Goal: Task Accomplishment & Management: Use online tool/utility

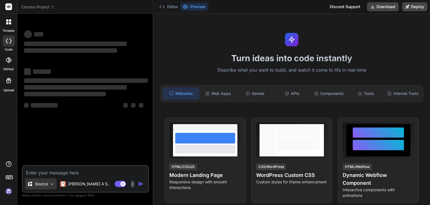
click at [40, 184] on p "Source" at bounding box center [41, 184] width 13 height 6
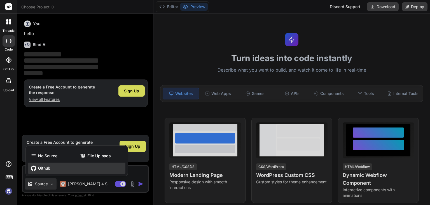
click at [41, 170] on span "Github" at bounding box center [44, 168] width 12 height 6
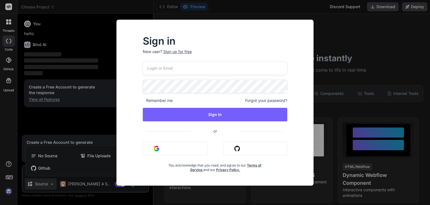
click at [242, 152] on button "Sign in with Github" at bounding box center [256, 148] width 64 height 13
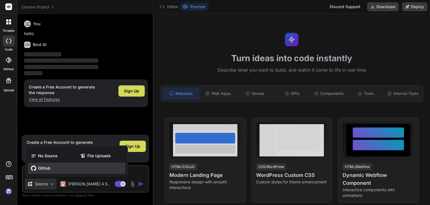
click at [47, 167] on span "Github" at bounding box center [44, 168] width 12 height 6
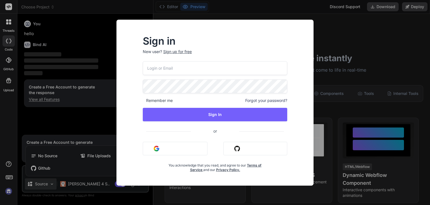
click at [233, 148] on button "Sign in with Github" at bounding box center [256, 148] width 64 height 13
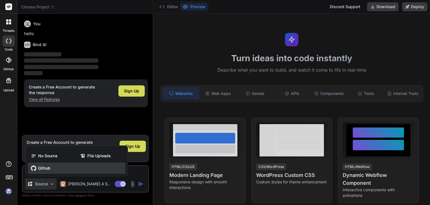
click at [42, 168] on span "Github" at bounding box center [44, 168] width 12 height 6
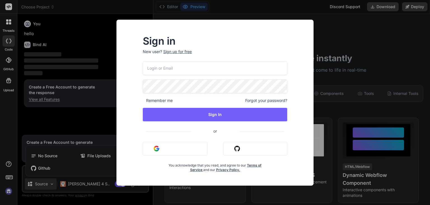
click at [180, 147] on button "Sign in with Google" at bounding box center [175, 148] width 65 height 13
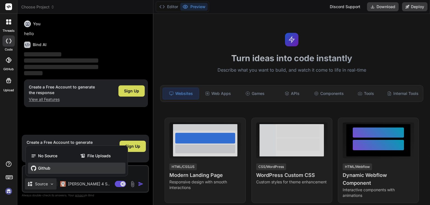
click at [47, 166] on span "Github" at bounding box center [44, 168] width 12 height 6
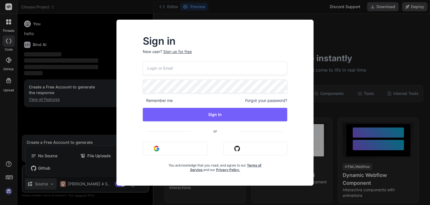
click at [239, 146] on img "button" at bounding box center [238, 148] width 6 height 6
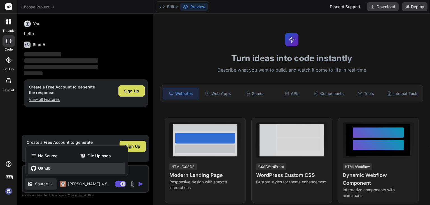
click at [51, 165] on div "Github" at bounding box center [77, 167] width 98 height 11
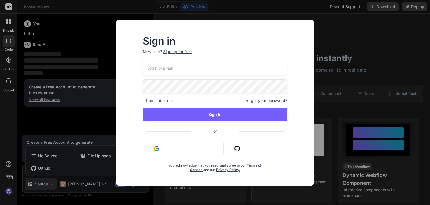
click at [326, 18] on div "Sign in New user? Sign up for free Remember me Forgot your password? Sign In or…" at bounding box center [215, 102] width 430 height 205
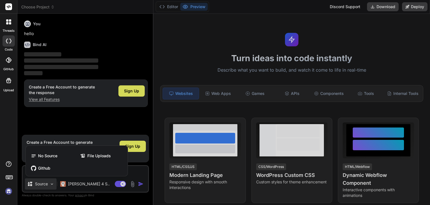
click at [9, 4] on rect at bounding box center [8, 6] width 7 height 7
click at [9, 6] on icon at bounding box center [9, 6] width 4 height 3
click at [42, 6] on div at bounding box center [215, 102] width 430 height 205
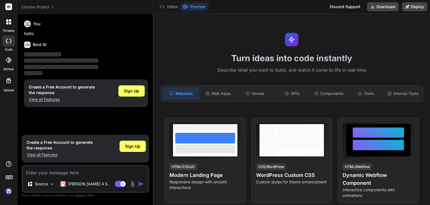
click at [48, 9] on span "Choose Project" at bounding box center [37, 7] width 33 height 6
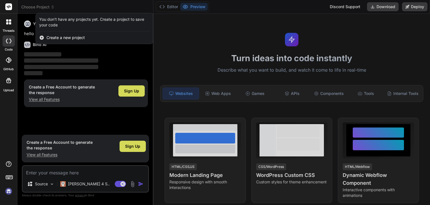
click at [12, 9] on rect at bounding box center [8, 6] width 7 height 7
click at [7, 8] on rect at bounding box center [8, 6] width 7 height 7
click at [12, 7] on div at bounding box center [8, 7] width 17 height 14
click at [8, 21] on icon at bounding box center [8, 21] width 5 height 5
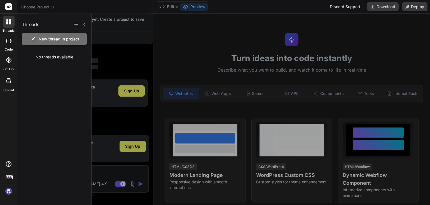
click at [8, 21] on icon at bounding box center [8, 21] width 5 height 5
click at [105, 165] on div at bounding box center [261, 109] width 339 height 191
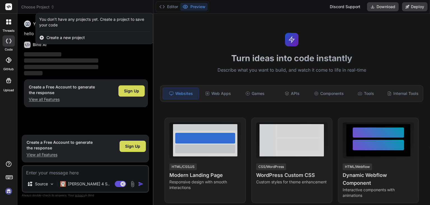
click at [130, 149] on div at bounding box center [215, 102] width 430 height 205
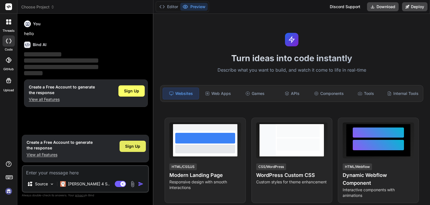
click at [139, 147] on span "Sign Up" at bounding box center [132, 146] width 15 height 6
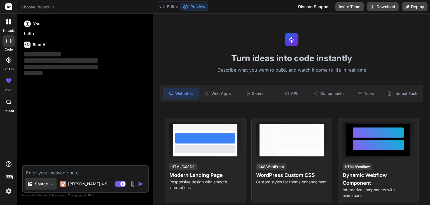
click at [46, 185] on p "Source" at bounding box center [41, 184] width 13 height 6
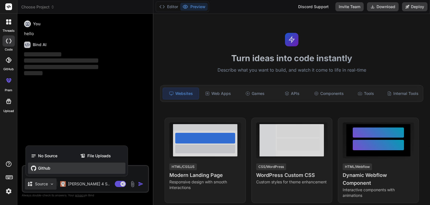
click at [46, 169] on span "Github" at bounding box center [44, 168] width 12 height 6
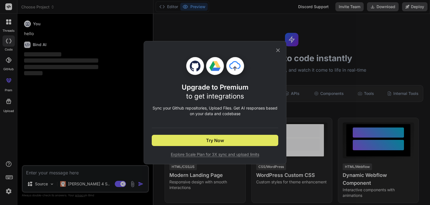
click at [204, 141] on button "Try Now" at bounding box center [215, 140] width 127 height 11
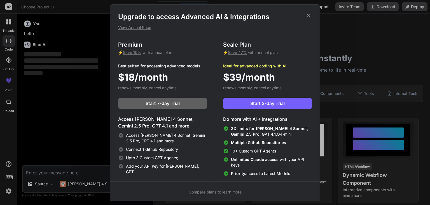
click at [309, 16] on icon at bounding box center [308, 15] width 6 height 6
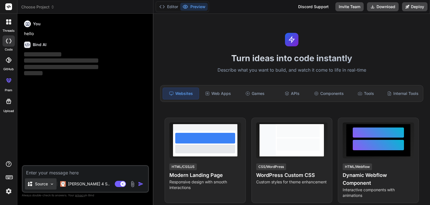
click at [43, 186] on p "Source" at bounding box center [41, 184] width 13 height 6
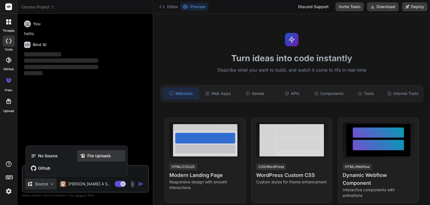
click at [98, 154] on span "File Uploads" at bounding box center [99, 156] width 24 height 6
type textarea "x"
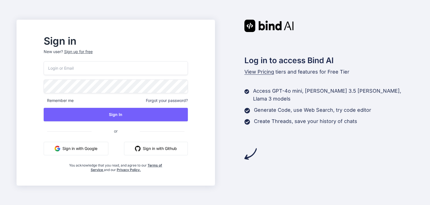
click at [98, 145] on button "Sign in with Google" at bounding box center [76, 148] width 65 height 13
click at [166, 148] on button "Sign in with Github" at bounding box center [156, 148] width 64 height 13
